Goal: Task Accomplishment & Management: Manage account settings

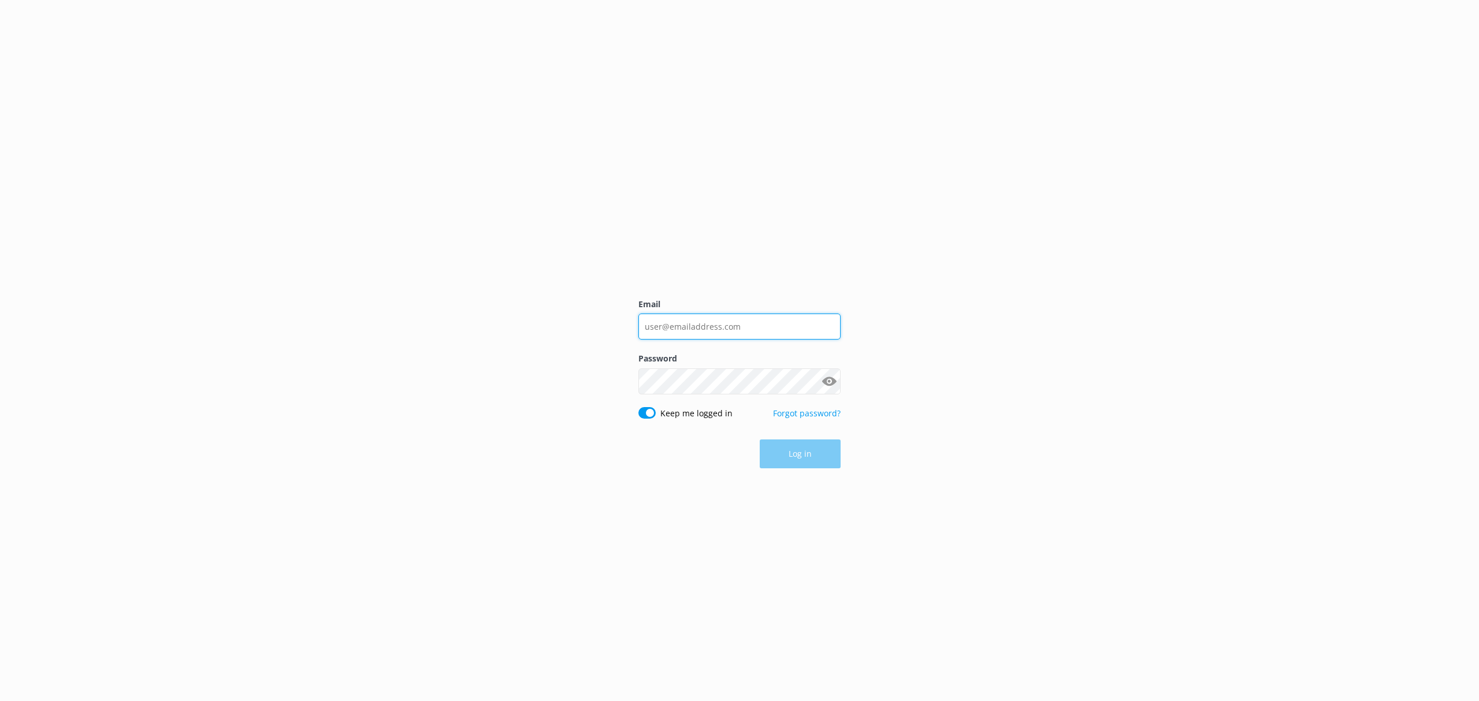
type input "[EMAIL_ADDRESS][DOMAIN_NAME]"
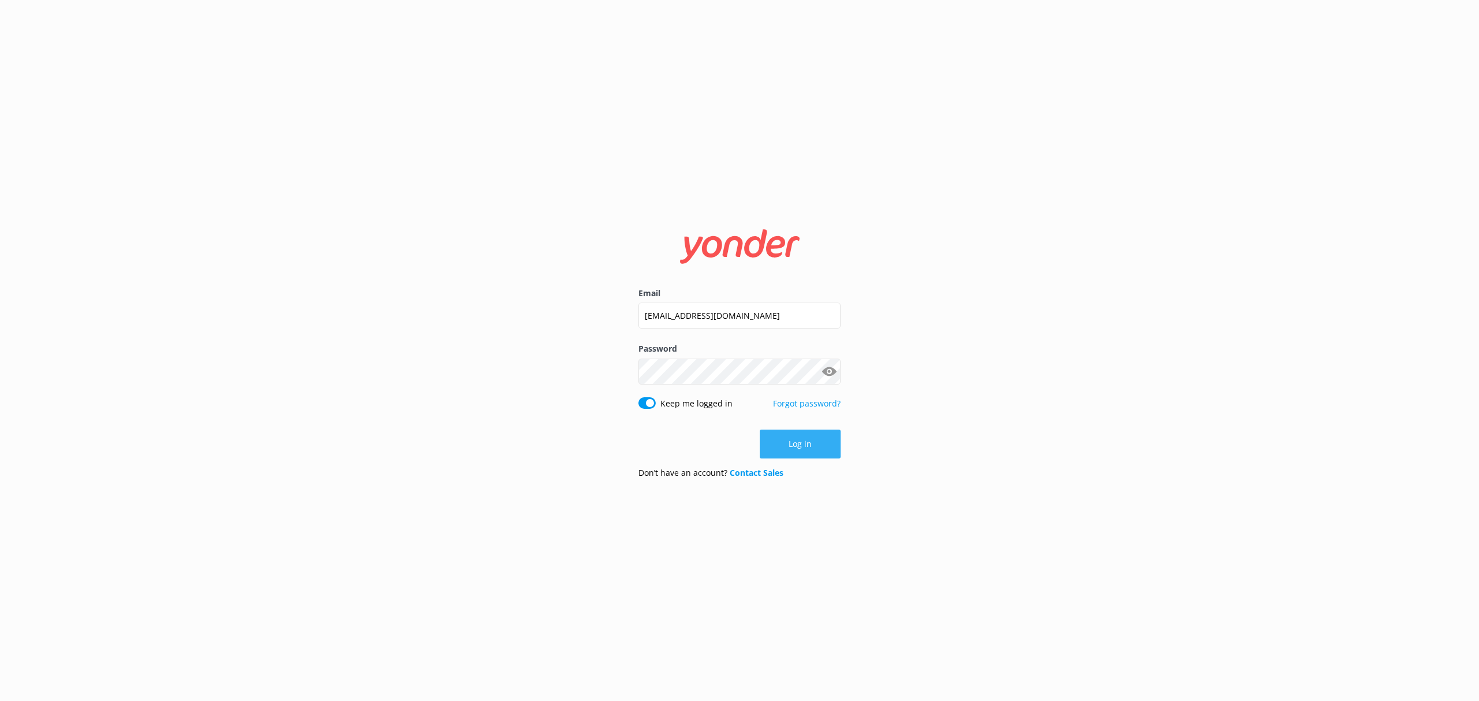
click at [810, 451] on button "Log in" at bounding box center [800, 444] width 81 height 29
